Goal: Information Seeking & Learning: Learn about a topic

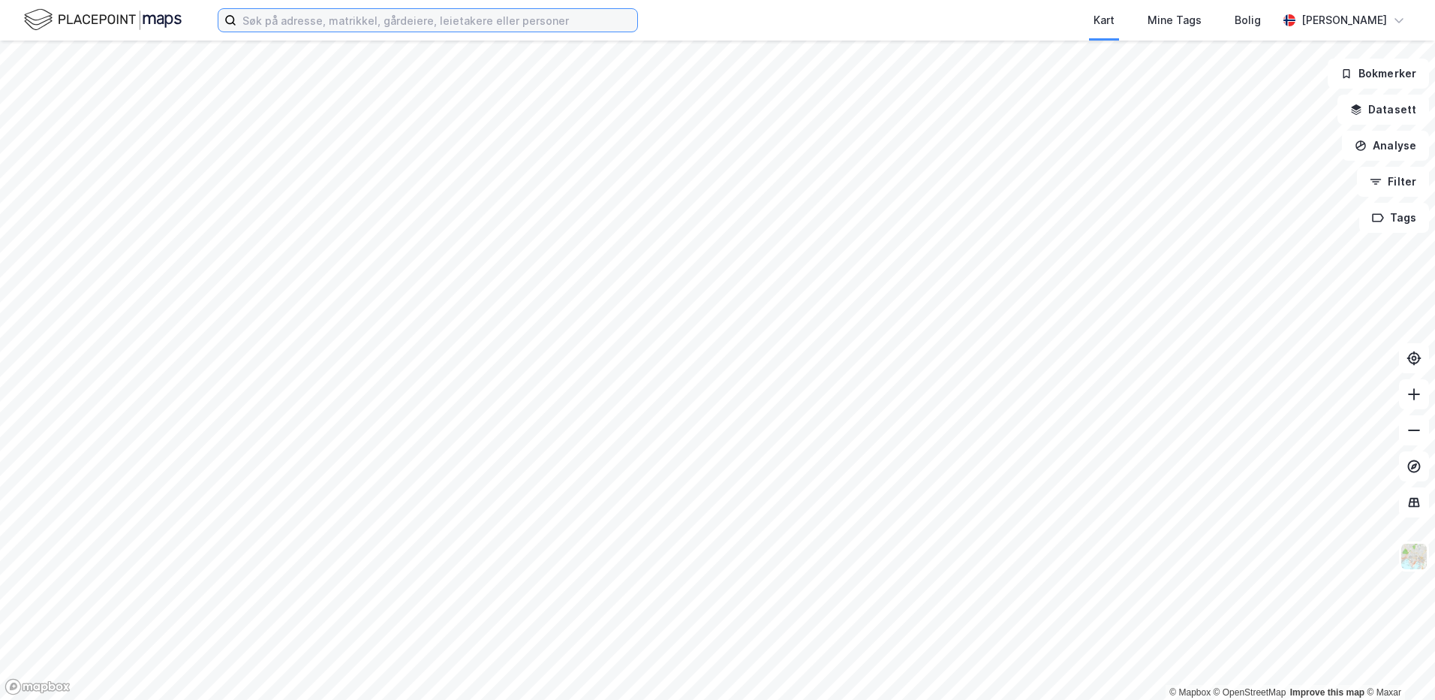
click at [342, 14] on input at bounding box center [436, 20] width 401 height 23
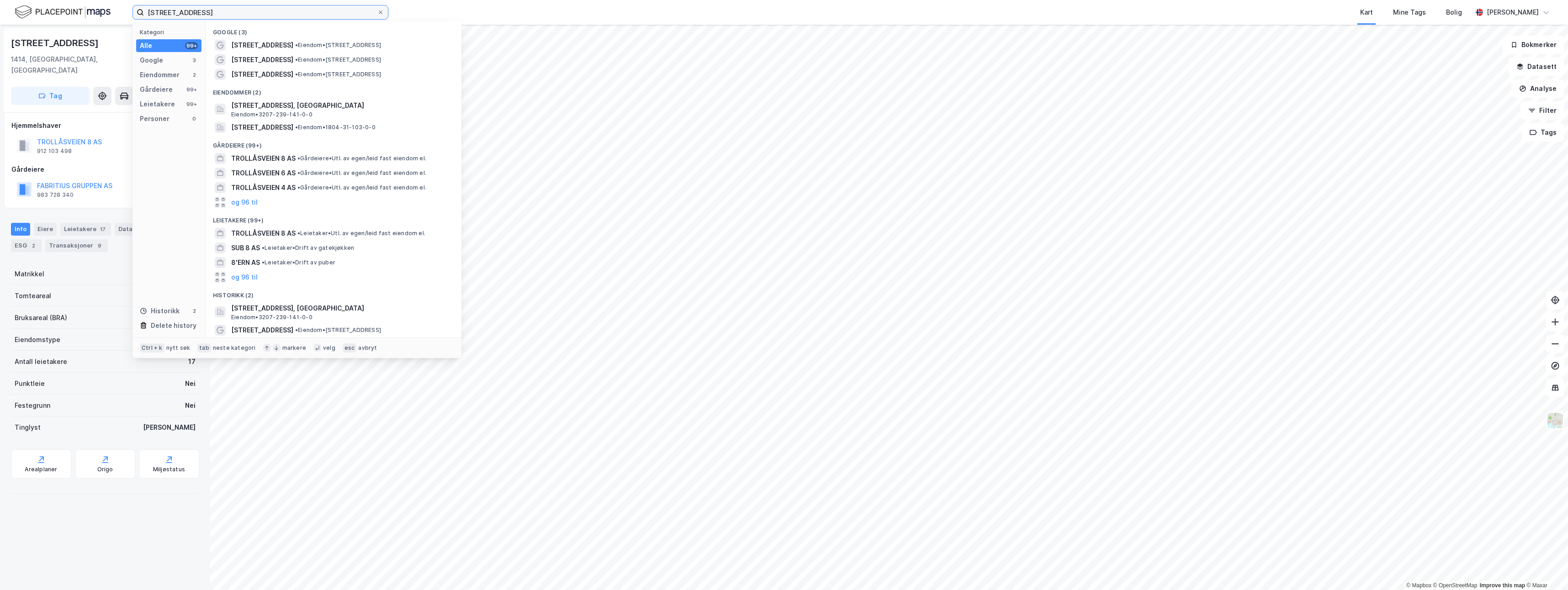
drag, startPoint x: 142, startPoint y: 18, endPoint x: 52, endPoint y: 16, distance: 90.0
click at [52, 16] on div "trollåsveien 8 Kategori Alle 99+ Google 3 Eiendommer 2 Gårdeiere 99+ Leietakere…" at bounding box center [784, 12] width 1568 height 25
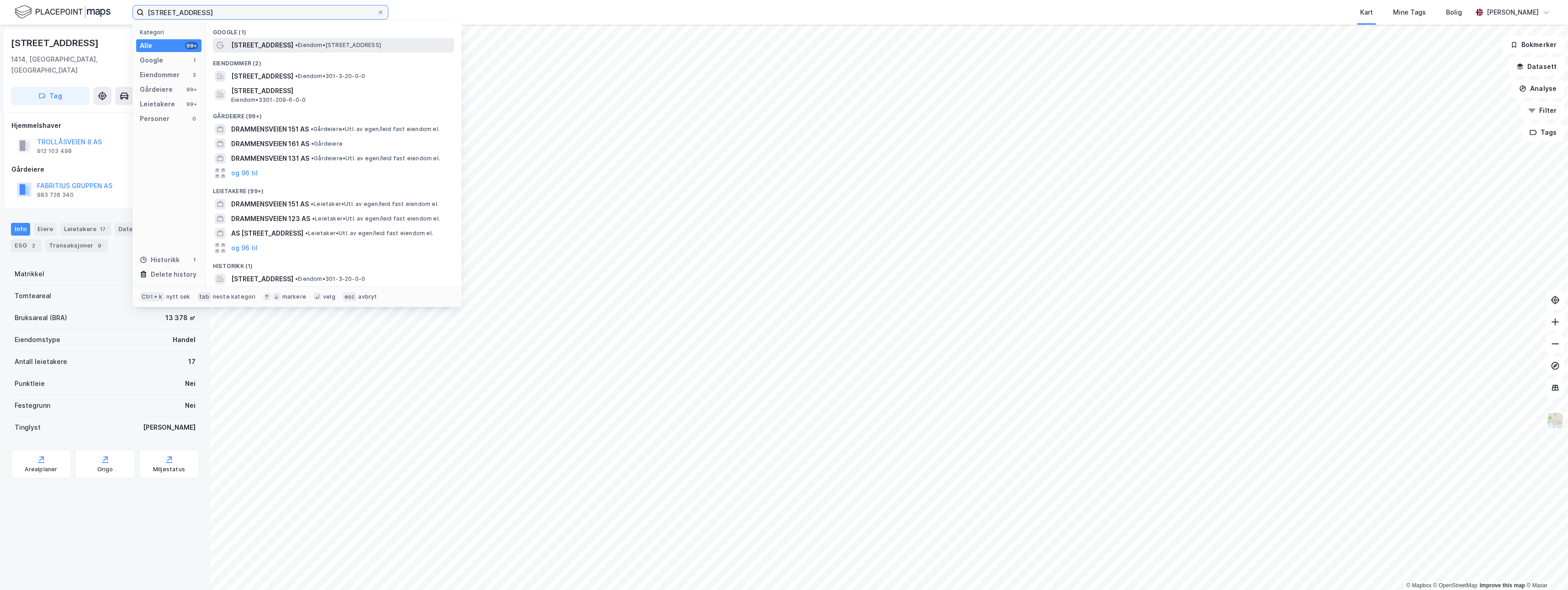
type input "drammensveien 151"
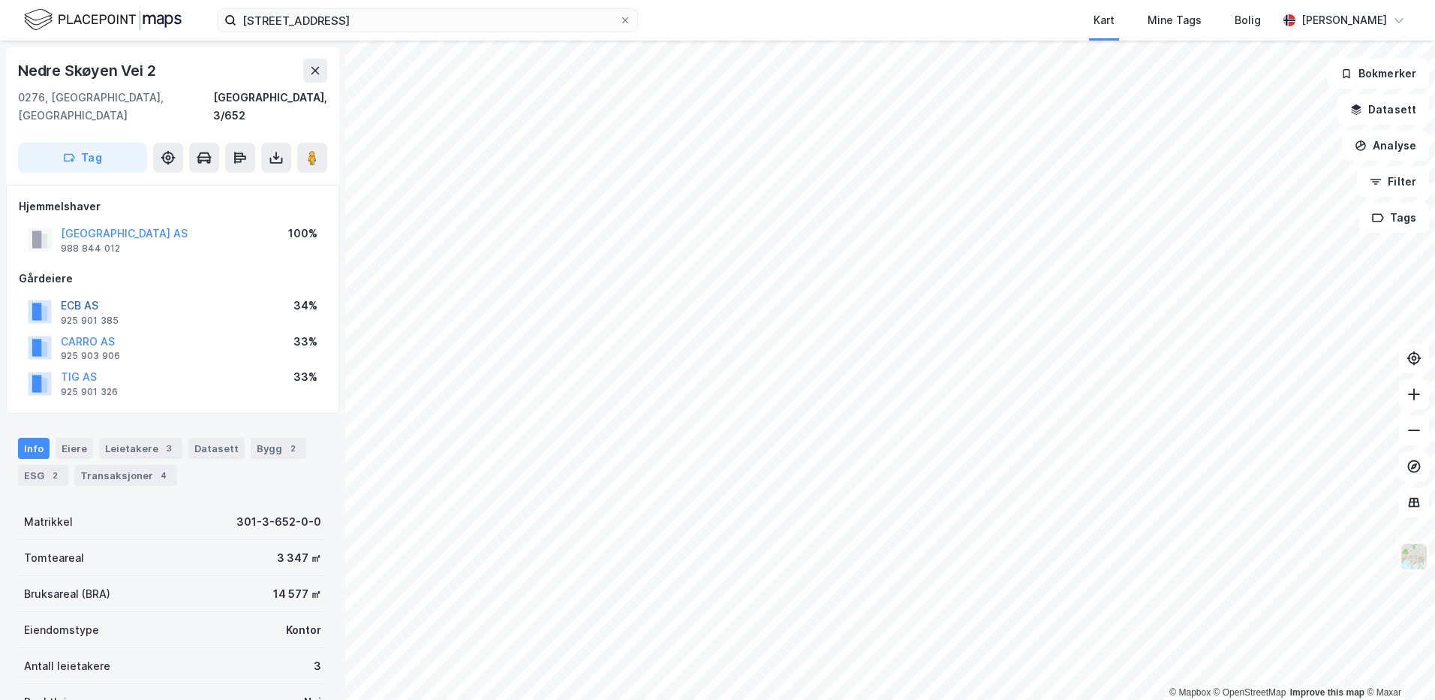
click at [0, 0] on button "ECB AS" at bounding box center [0, 0] width 0 height 0
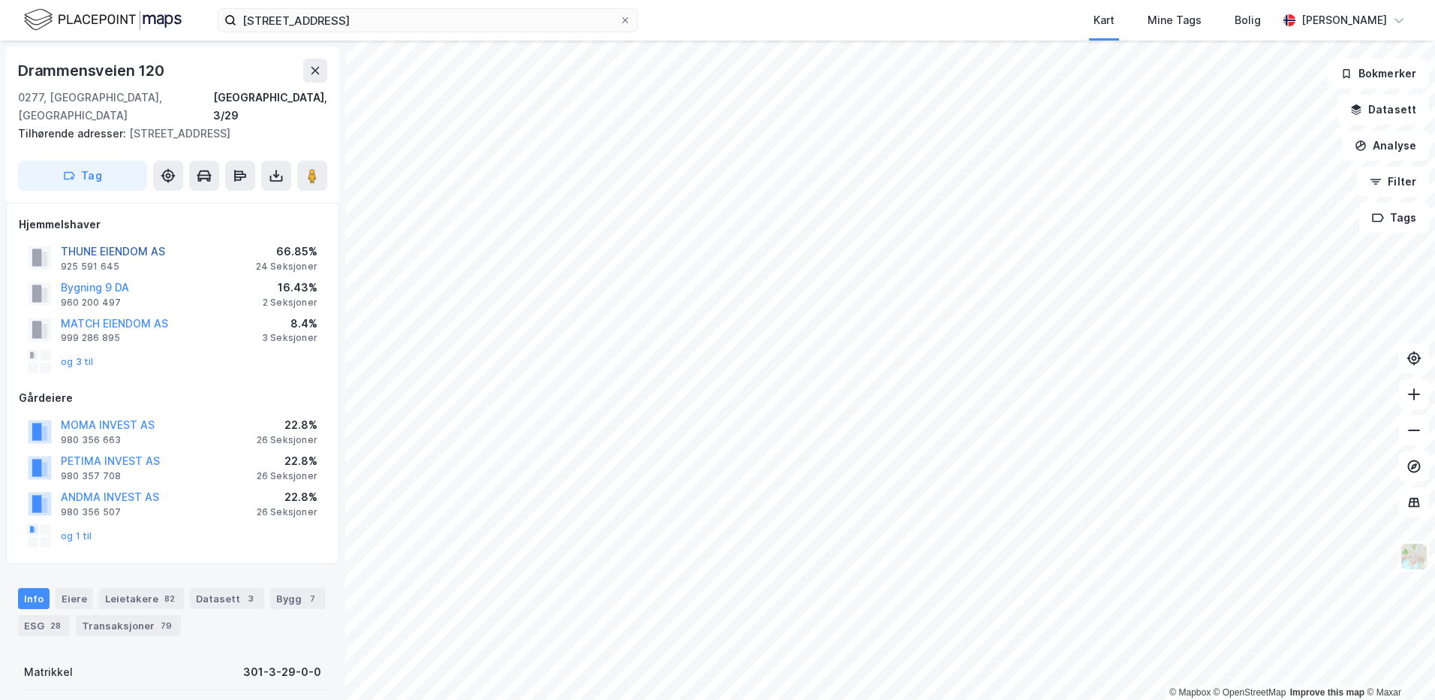
click at [0, 0] on button "THUNE EIENDOM AS" at bounding box center [0, 0] width 0 height 0
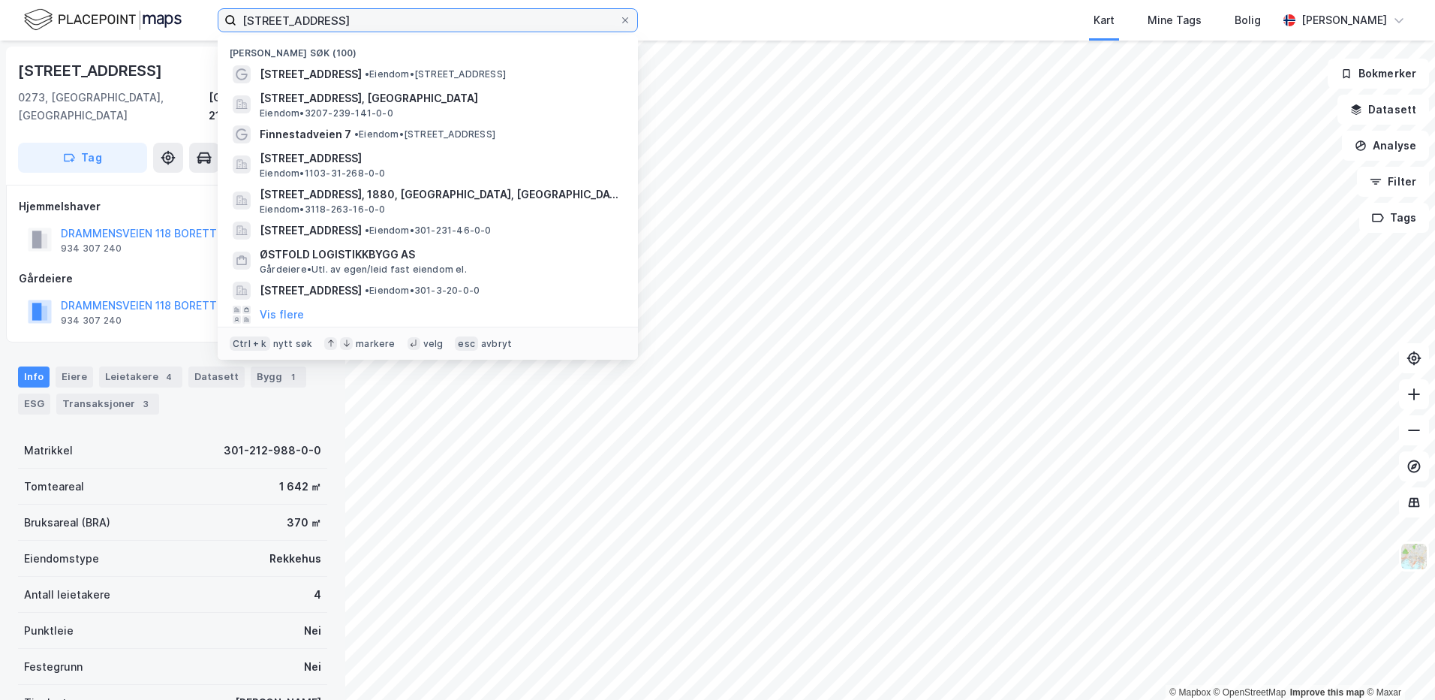
drag, startPoint x: 377, startPoint y: 16, endPoint x: 221, endPoint y: 7, distance: 156.4
click at [221, 7] on div "drammensveien 151 Nylige søk (100) Drammensveien 151 • Eiendom • Drammensveien …" at bounding box center [717, 20] width 1435 height 41
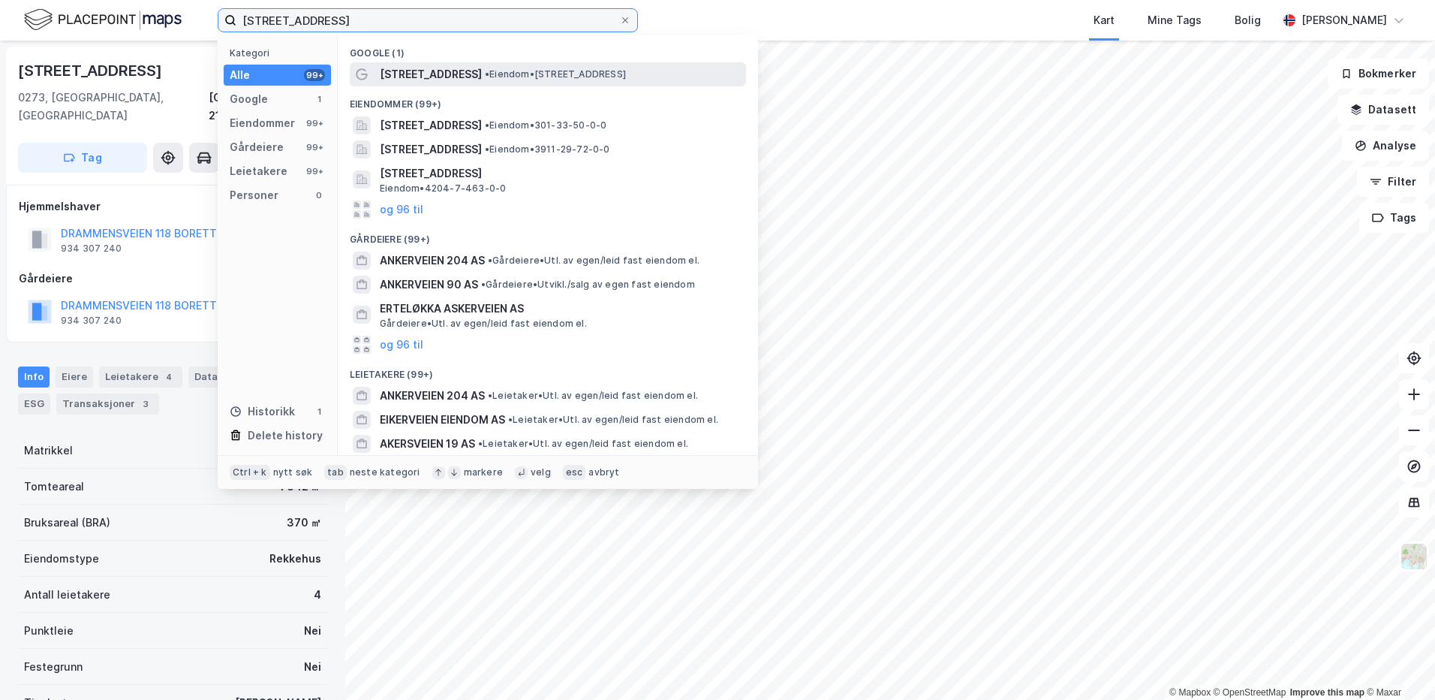
type input "ankerveien 204"
click at [534, 78] on span "• Eiendom • Ankerveien 204A, 1359 Eiksmarka" at bounding box center [555, 74] width 141 height 12
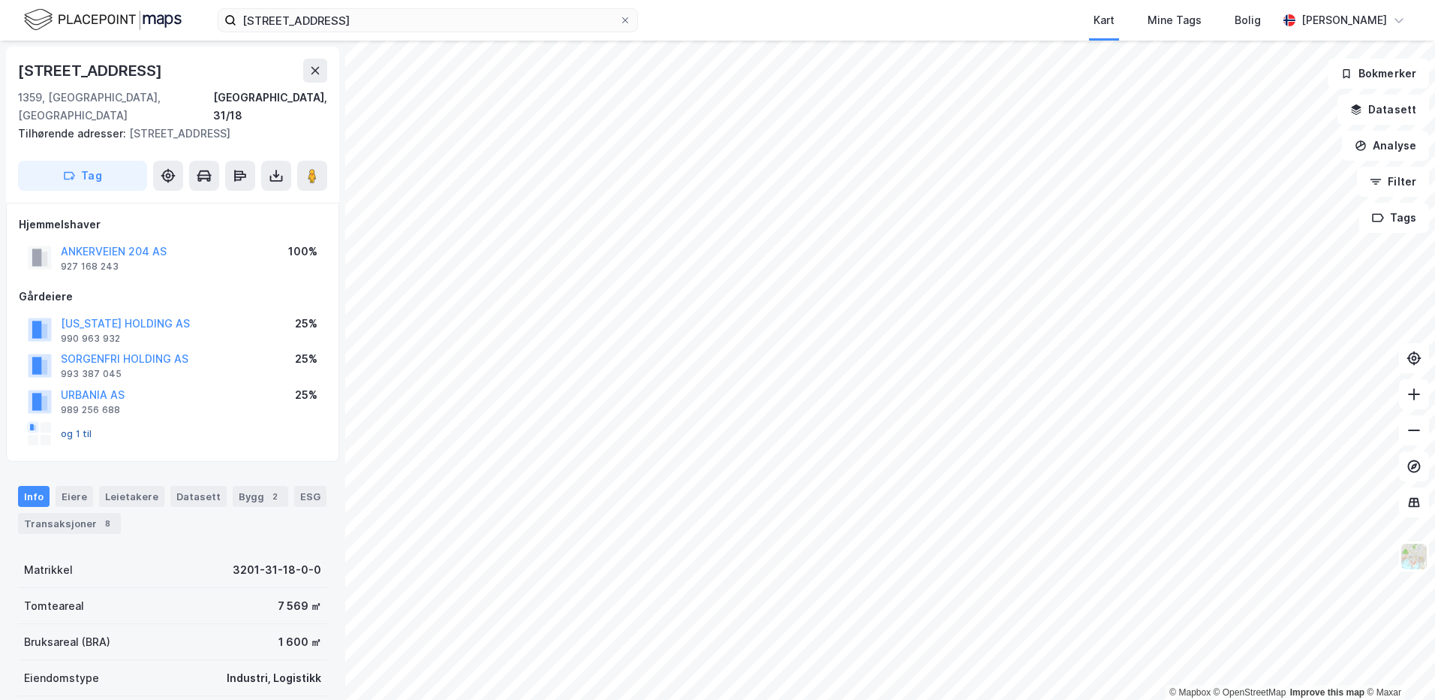
click at [0, 0] on button "og 1 til" at bounding box center [0, 0] width 0 height 0
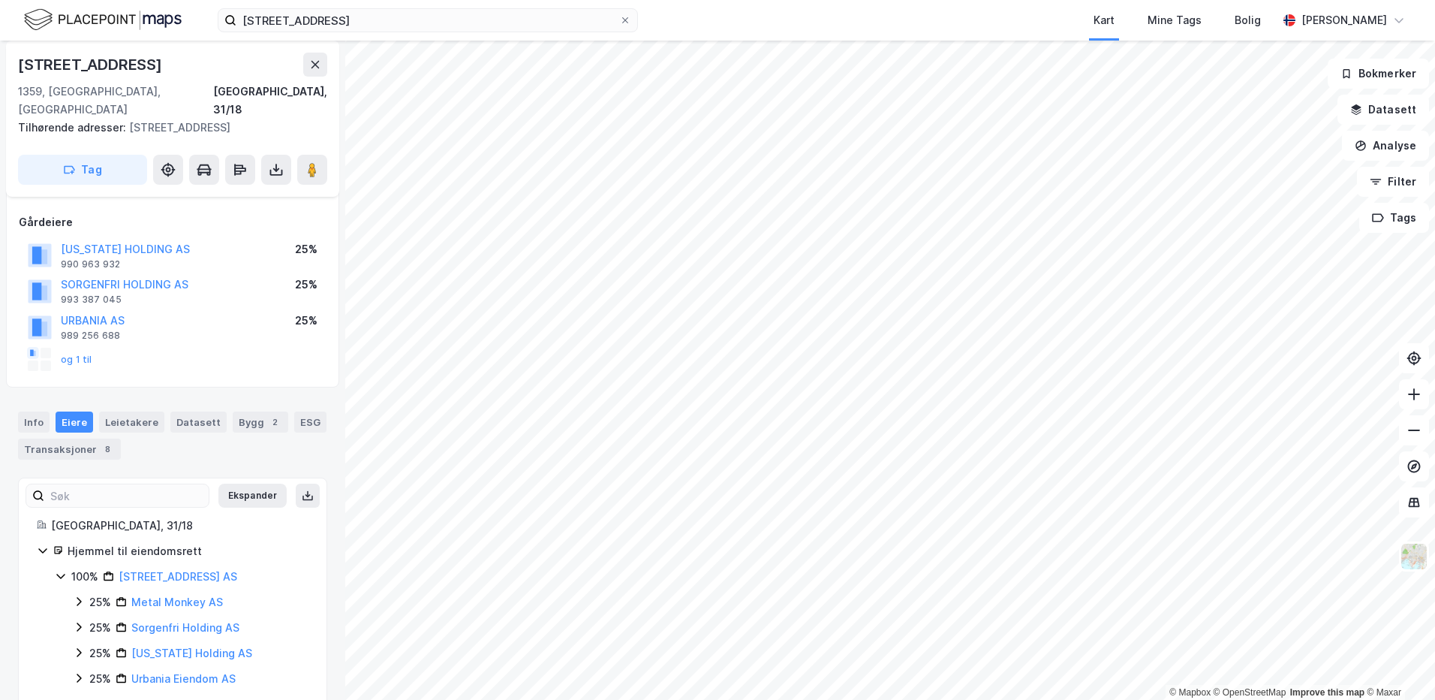
scroll to position [81, 0]
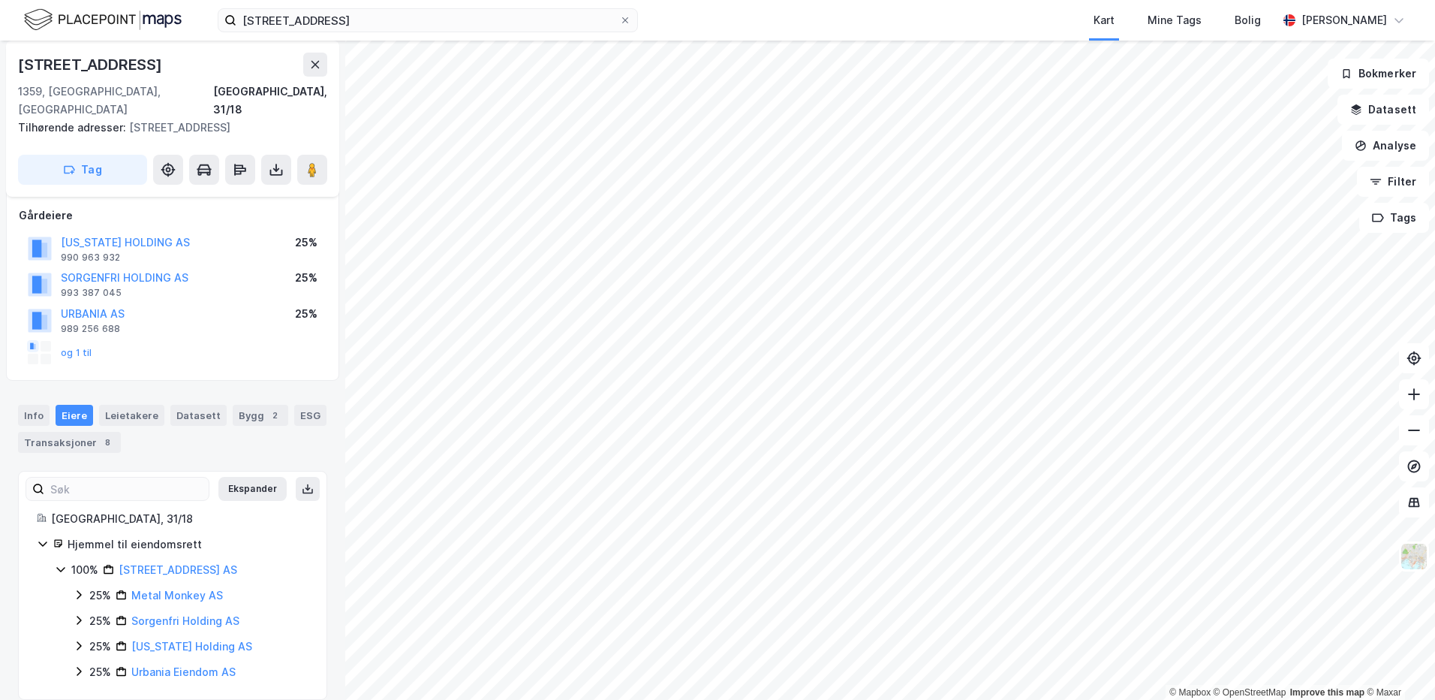
click at [77, 588] on icon at bounding box center [79, 594] width 12 height 12
click at [80, 615] on icon at bounding box center [79, 619] width 5 height 9
click at [80, 614] on icon at bounding box center [79, 620] width 12 height 12
click at [80, 641] on icon at bounding box center [79, 645] width 5 height 9
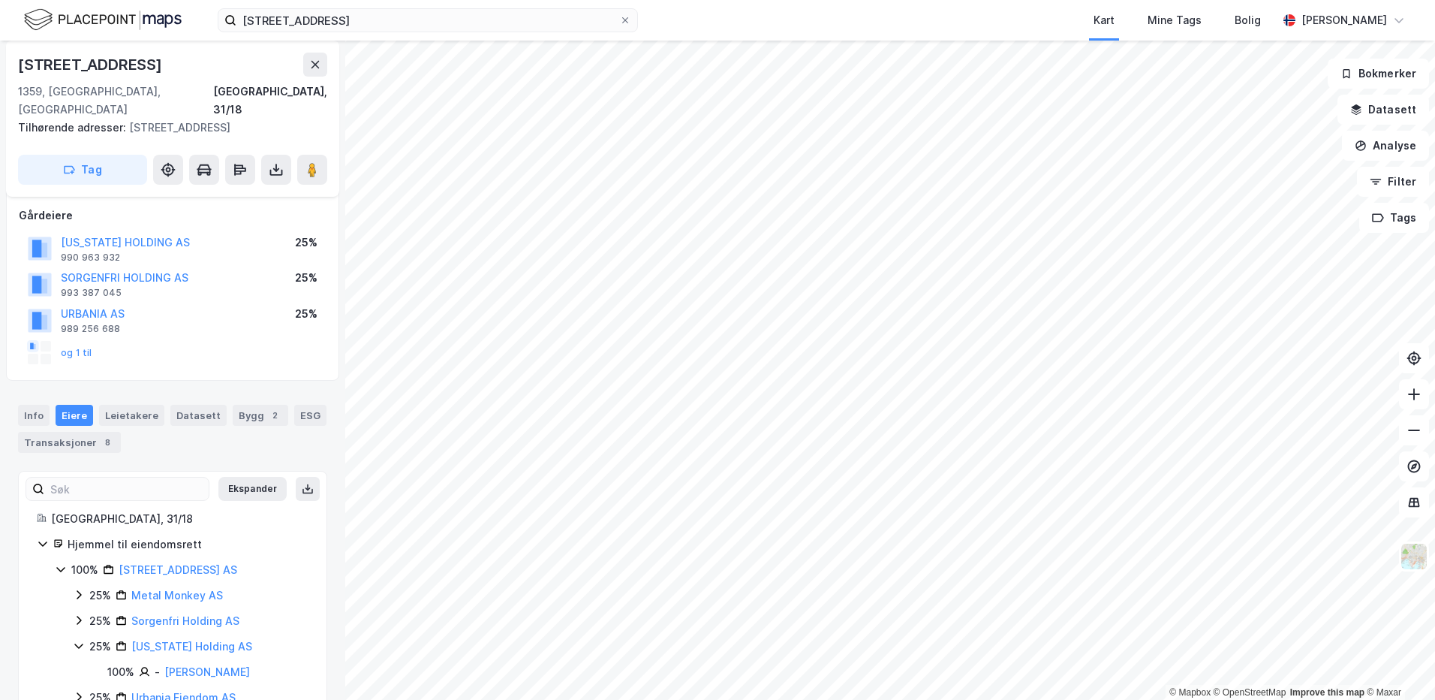
click at [80, 639] on icon at bounding box center [79, 645] width 12 height 12
click at [80, 665] on icon at bounding box center [79, 671] width 12 height 12
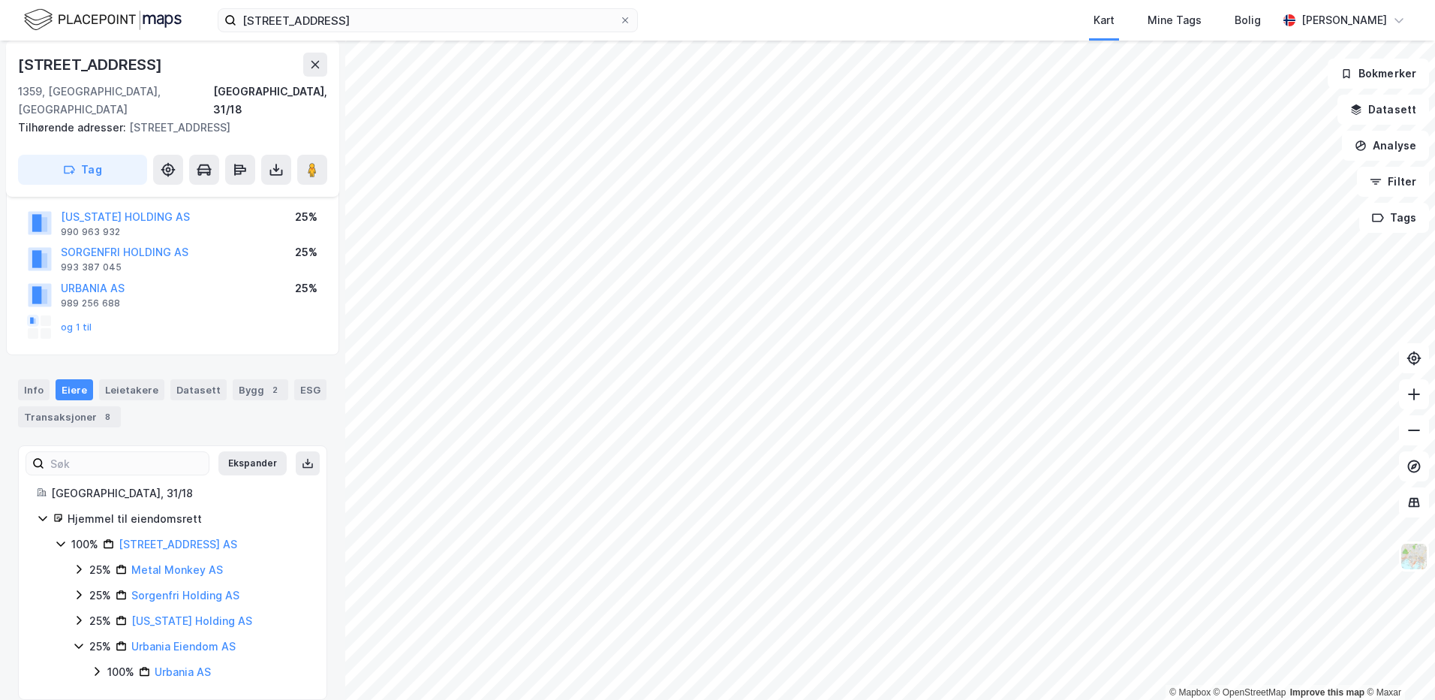
click at [98, 667] on icon at bounding box center [97, 671] width 5 height 9
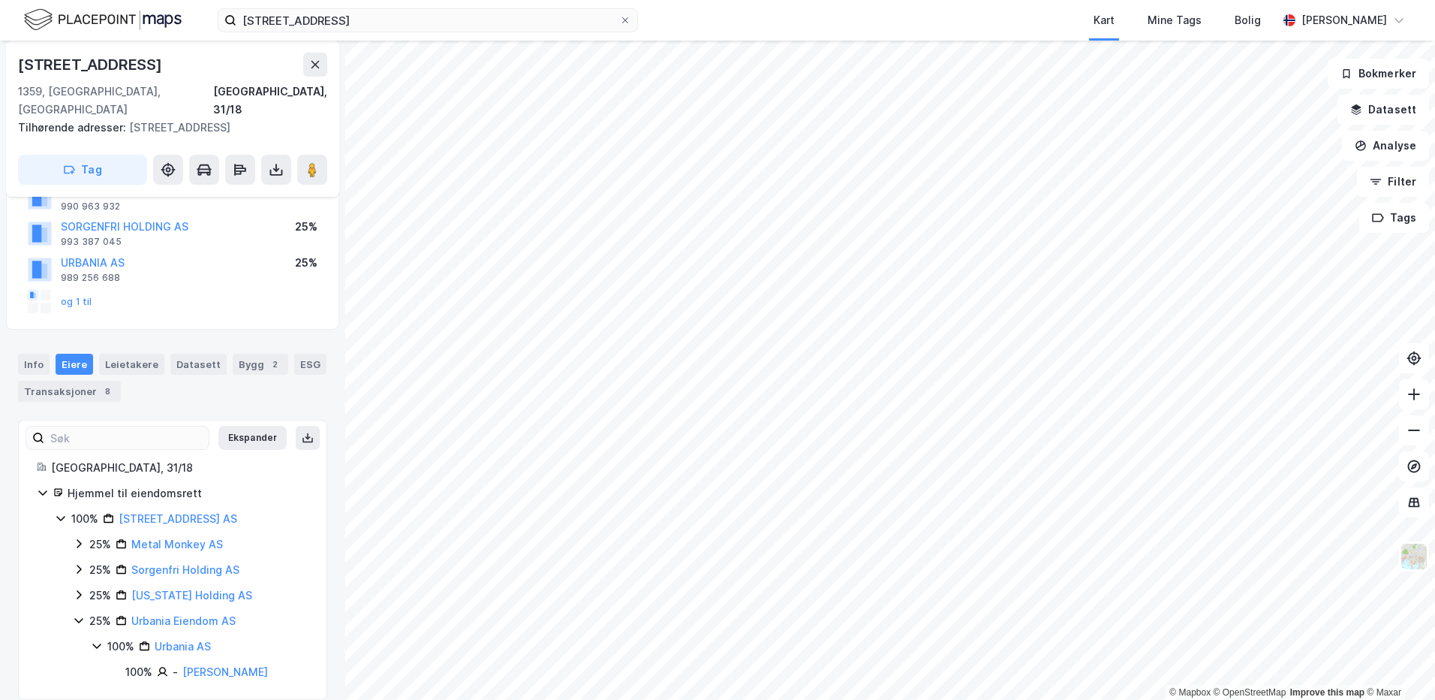
click at [78, 614] on icon at bounding box center [79, 620] width 12 height 12
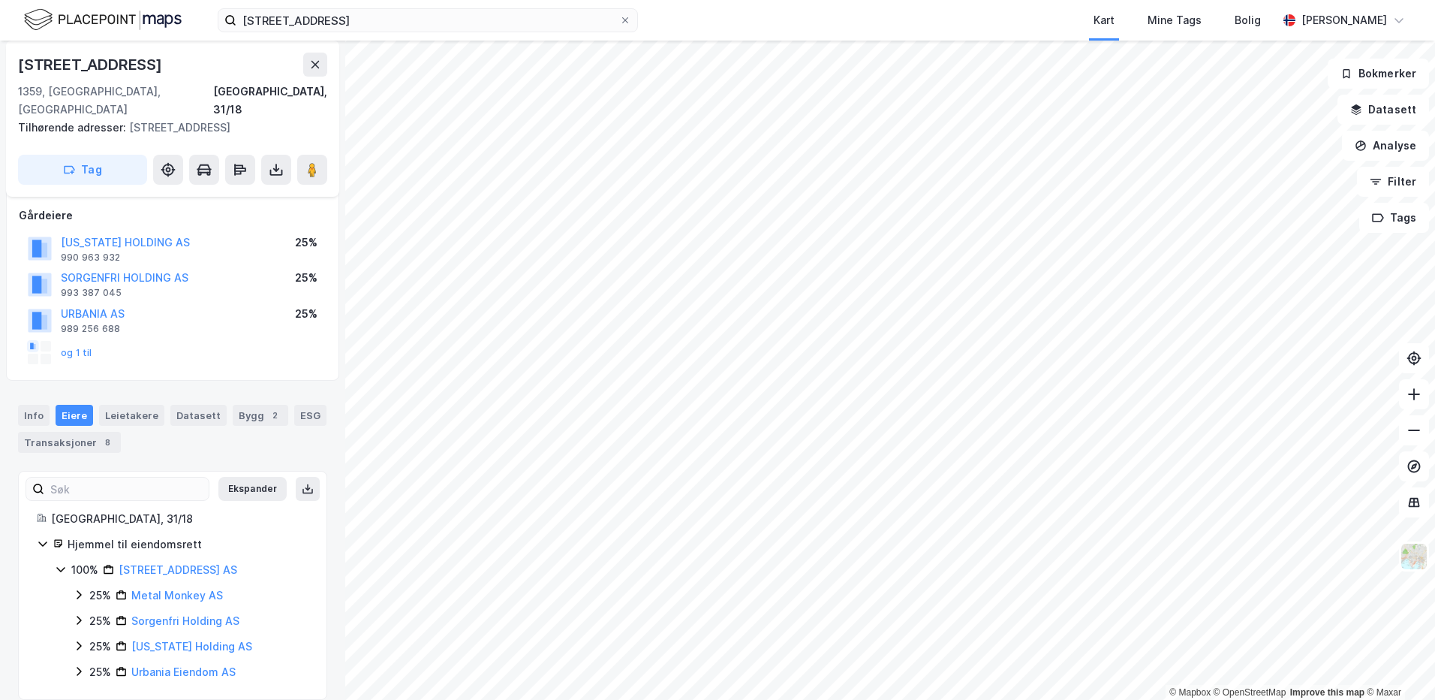
scroll to position [0, 0]
